Goal: Use online tool/utility: Utilize a website feature to perform a specific function

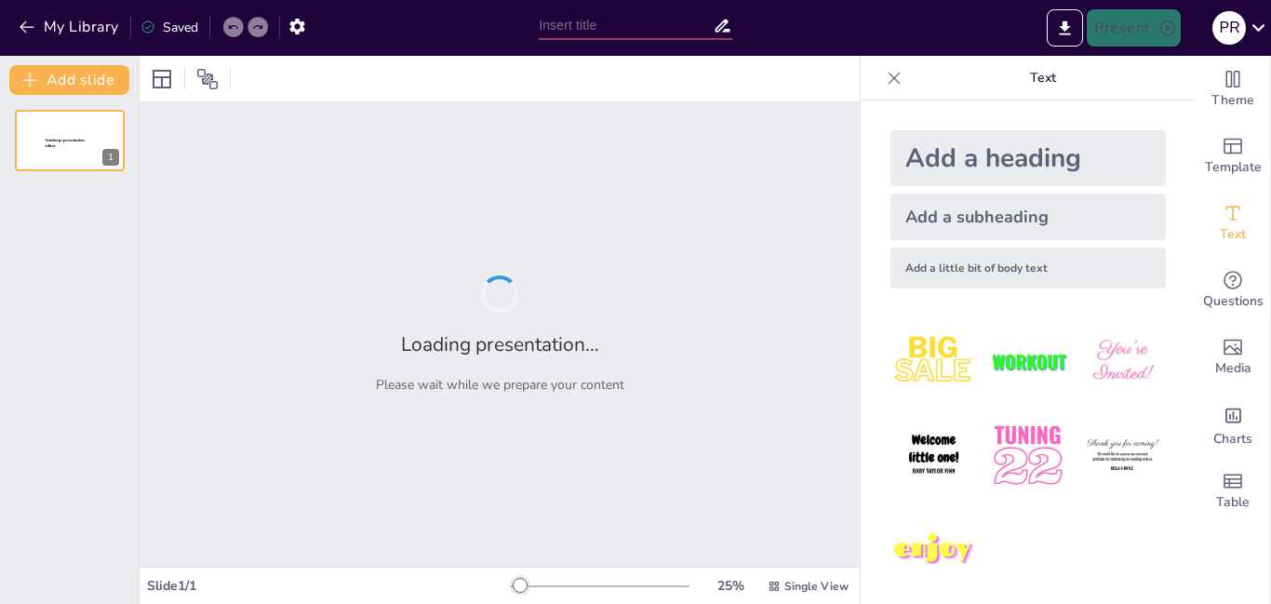
type input "Imported Presentacion_Tesis_Jotoro.pptx"
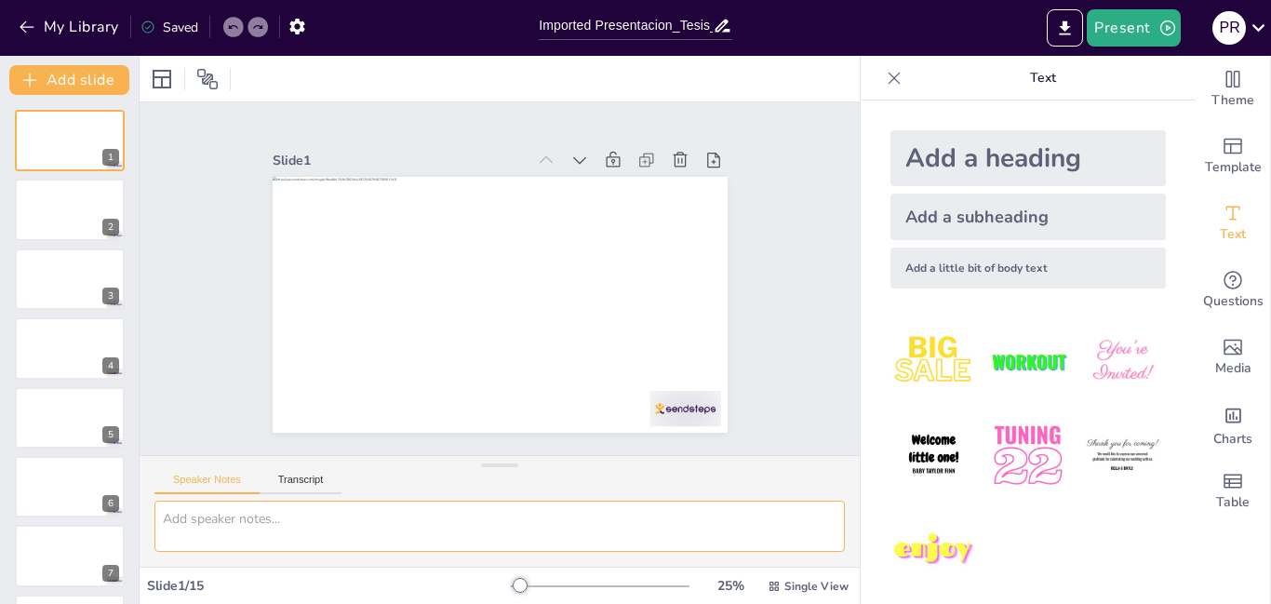
click at [258, 520] on textarea at bounding box center [499, 525] width 690 height 51
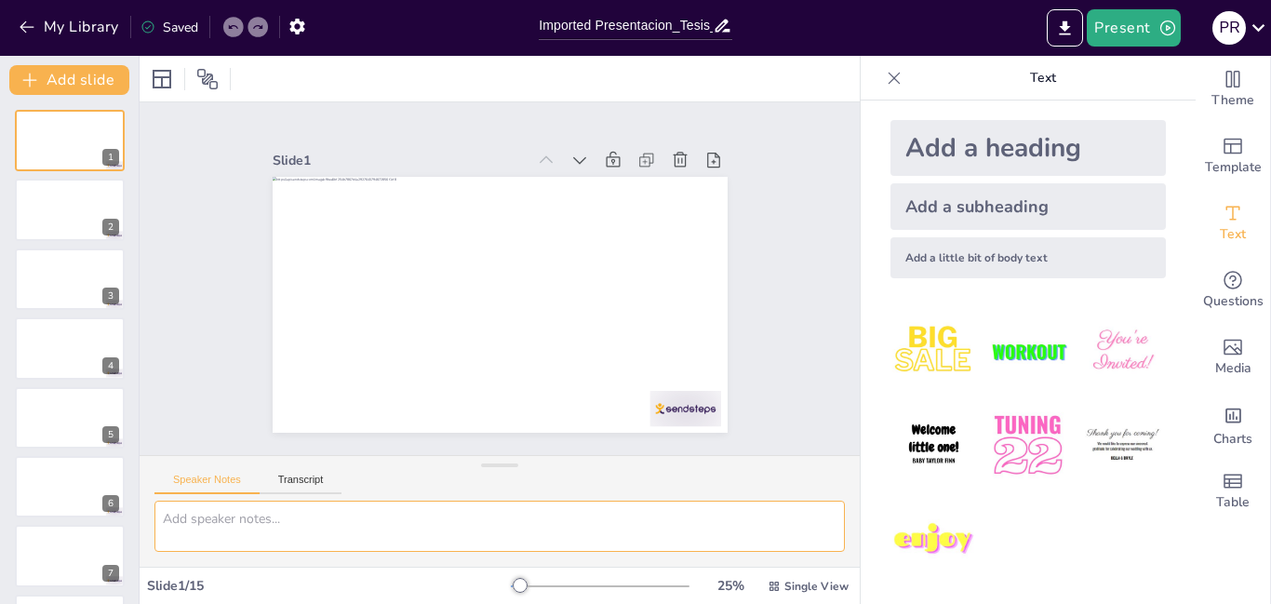
click at [255, 528] on textarea at bounding box center [499, 525] width 690 height 51
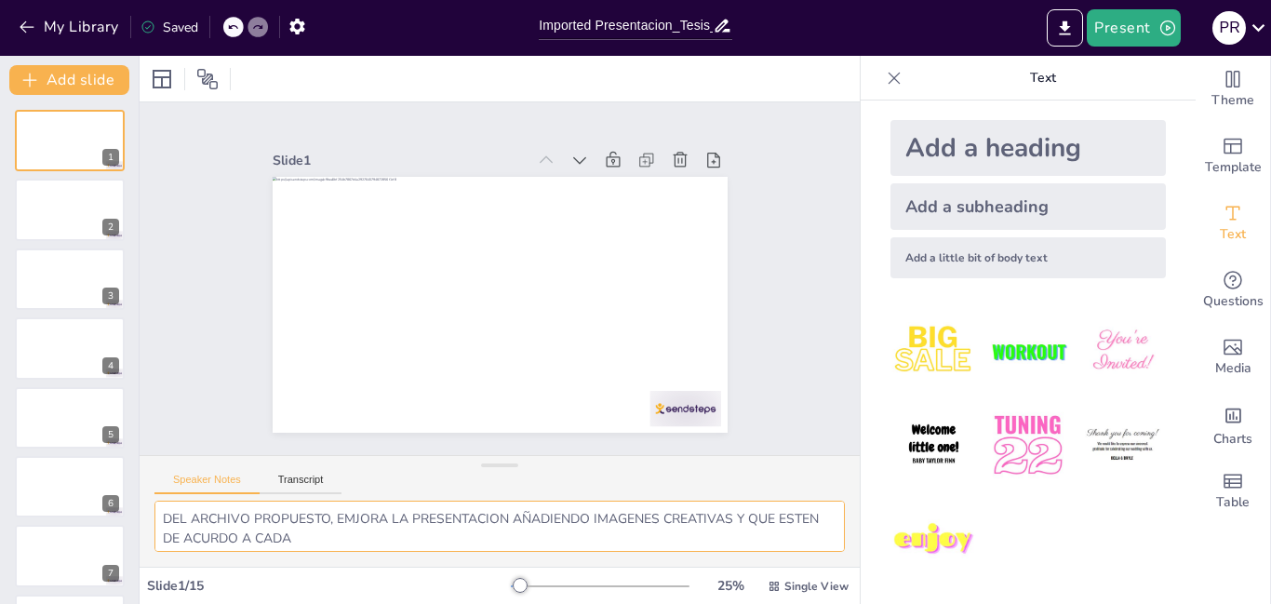
click at [255, 528] on textarea "DEL ARCHIVO PROPUESTO, EMJORA LA PRESENTACION AÑADIENDO IMAGENES CREATIVAS Y QU…" at bounding box center [499, 525] width 690 height 51
click at [360, 538] on textarea "DEL ARCHIVO PROPUESTO, EMJORA LA PRESENTACION AÑADIENDO IMAGENES CREATIVAS Y QU…" at bounding box center [499, 525] width 690 height 51
click at [407, 537] on textarea "DEL ARCHIVO PROPUESTO, EMJORA LA PRESENTACION AÑADIENDO IMAGENES CREATIVAS Y QU…" at bounding box center [499, 525] width 690 height 51
type textarea "DEL ARCHIVO PROPUESTO, EMJORA LA PRESENTACION AÑADIENDO IMAGENES CREATIVAS Y QU…"
click at [294, 478] on button "Transcript" at bounding box center [301, 484] width 83 height 20
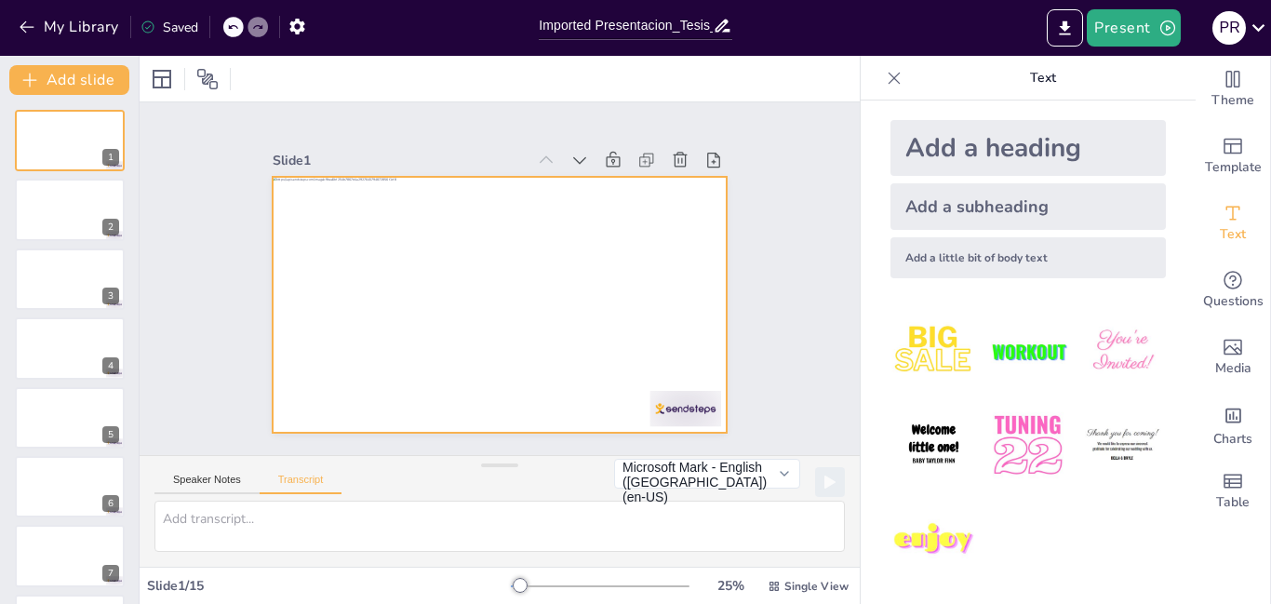
click at [568, 279] on div at bounding box center [488, 302] width 519 height 419
click at [498, 274] on div at bounding box center [500, 305] width 455 height 256
